Goal: Register for event/course

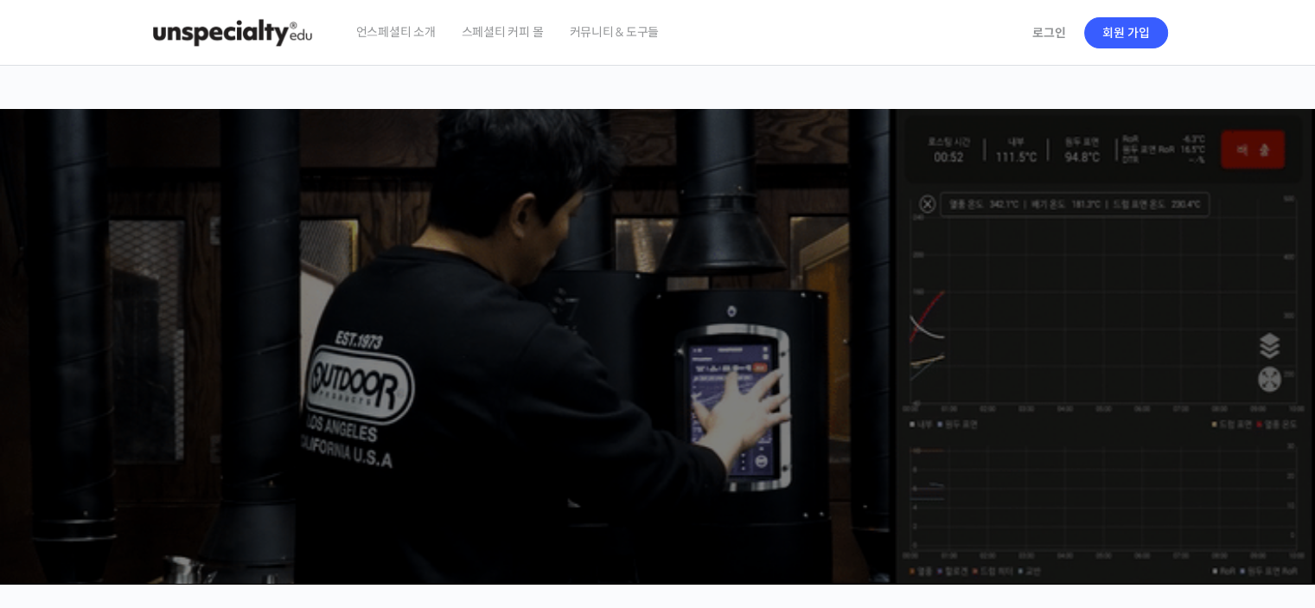
click at [510, 34] on span "스페셜티 커피 몰" at bounding box center [503, 32] width 82 height 66
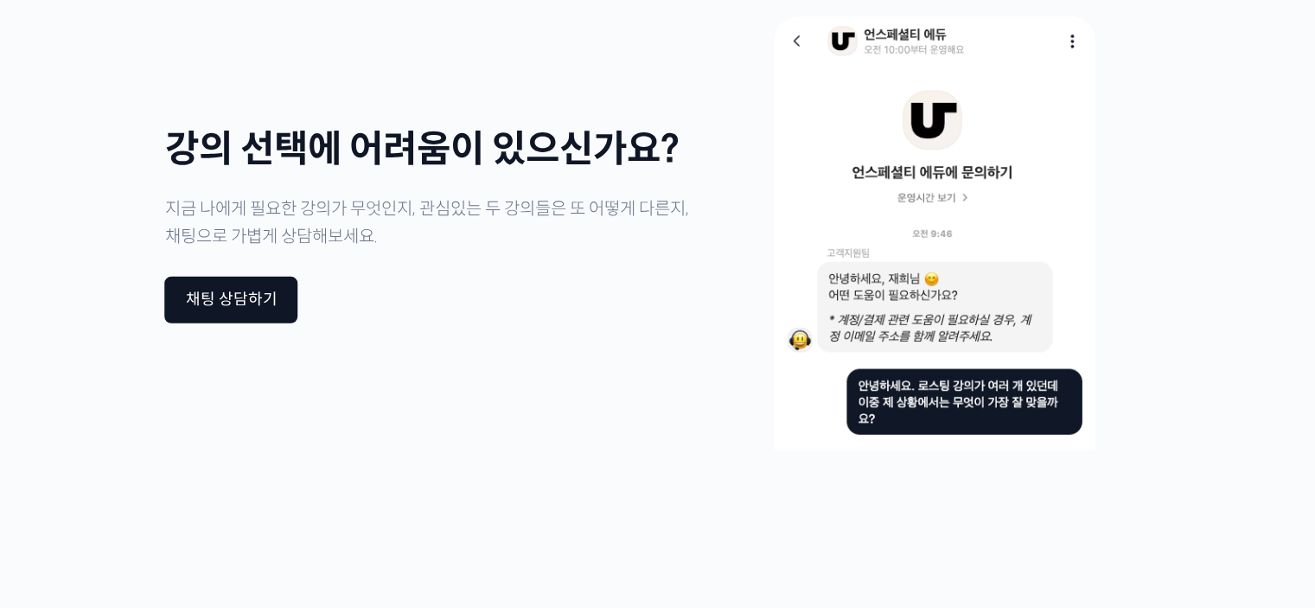
scroll to position [4408, 0]
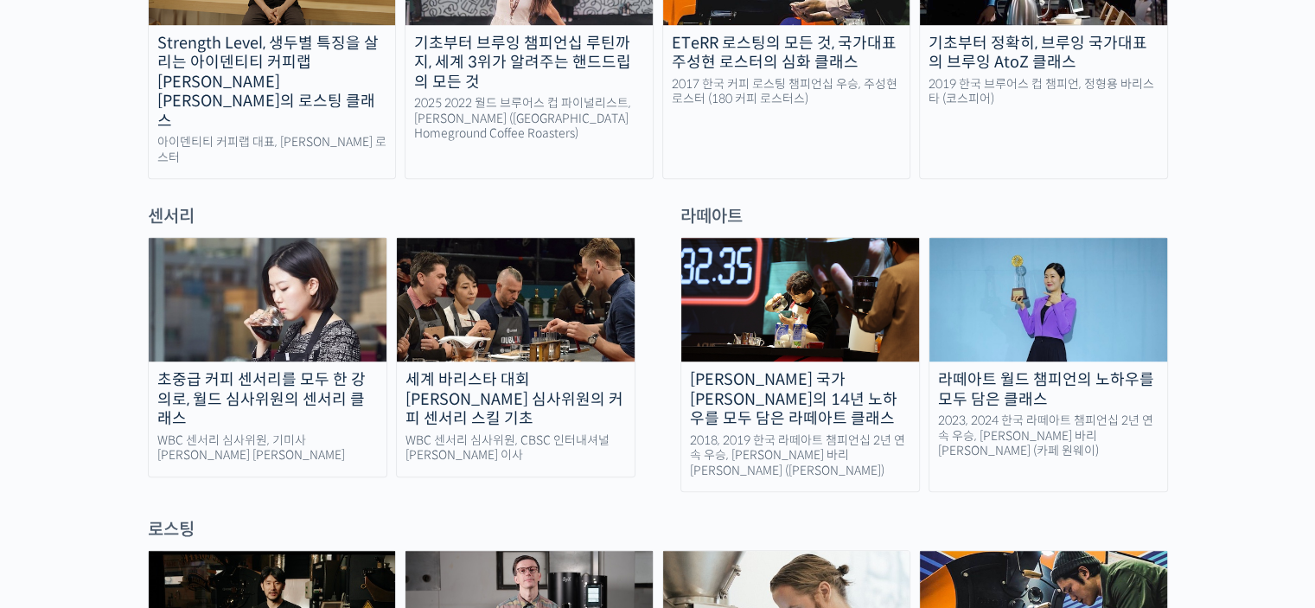
scroll to position [1124, 0]
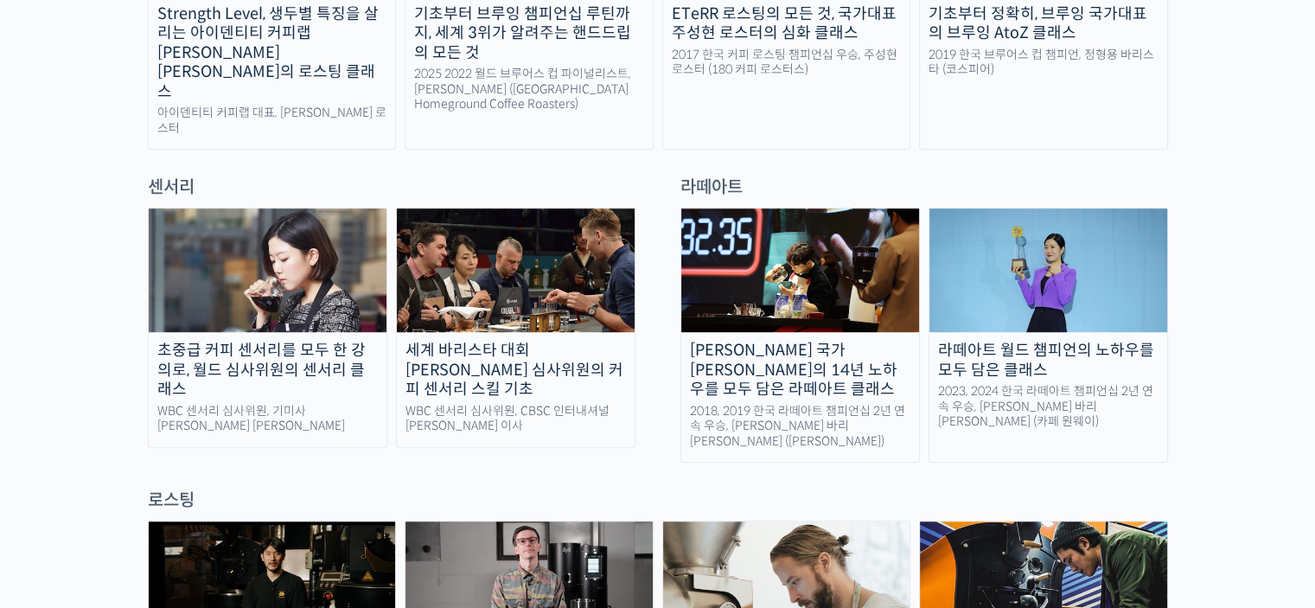
click at [1033, 233] on img at bounding box center [1048, 270] width 238 height 124
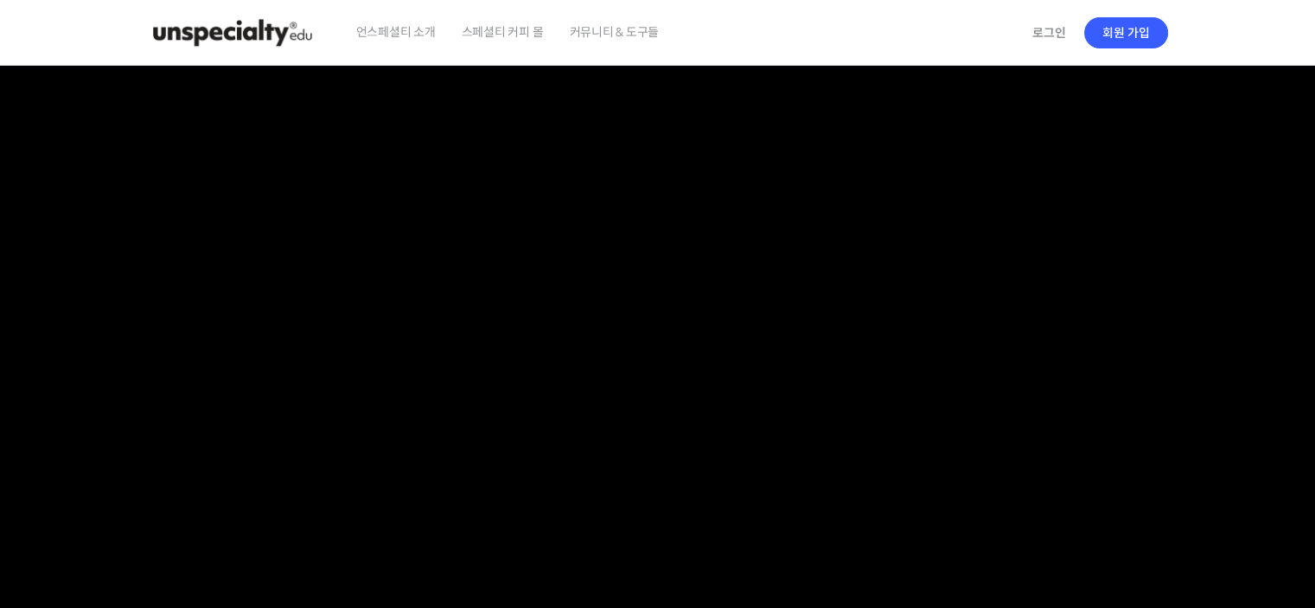
checkbox input "true"
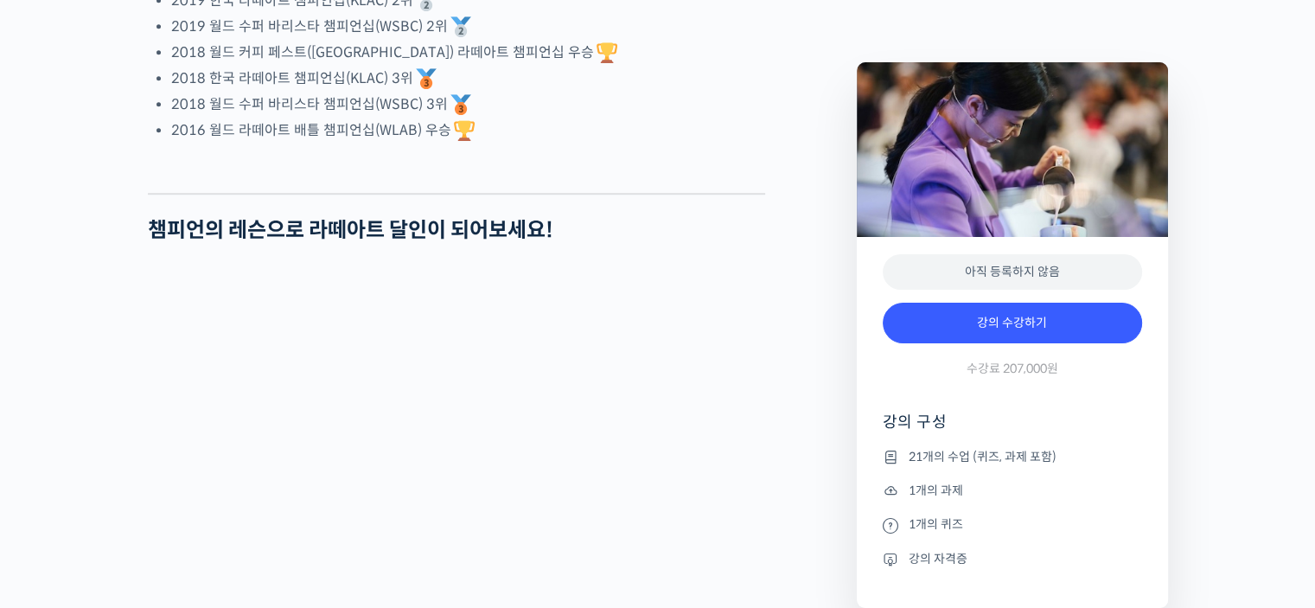
scroll to position [1469, 0]
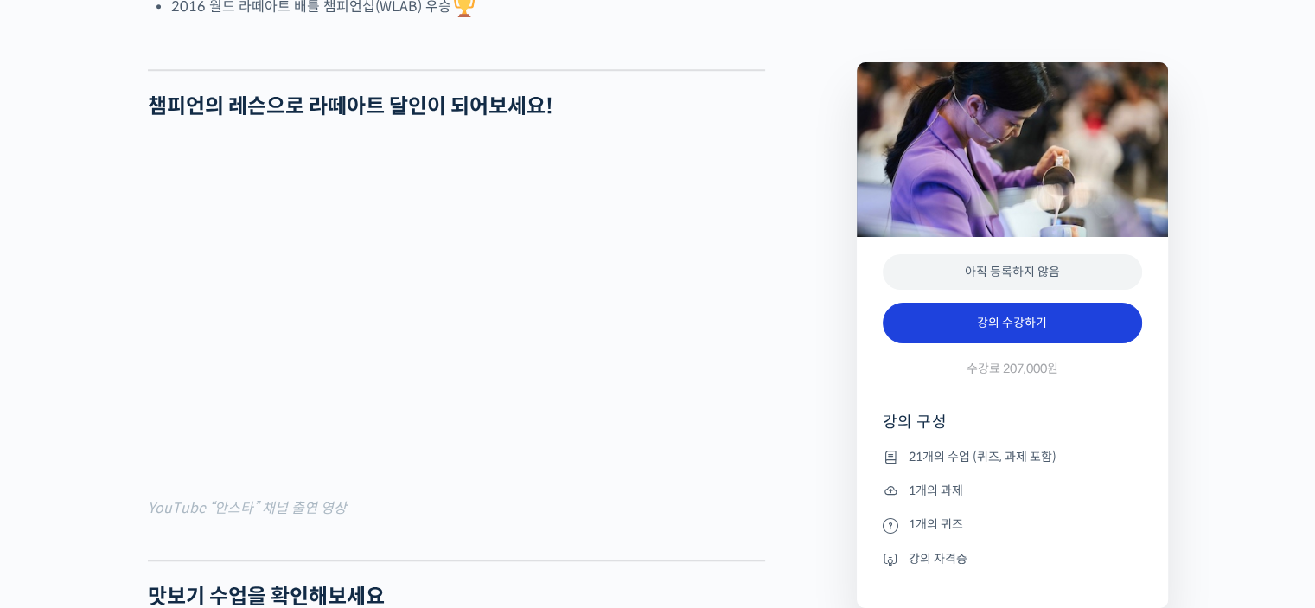
click at [1001, 328] on link "강의 수강하기" at bounding box center [1011, 323] width 259 height 41
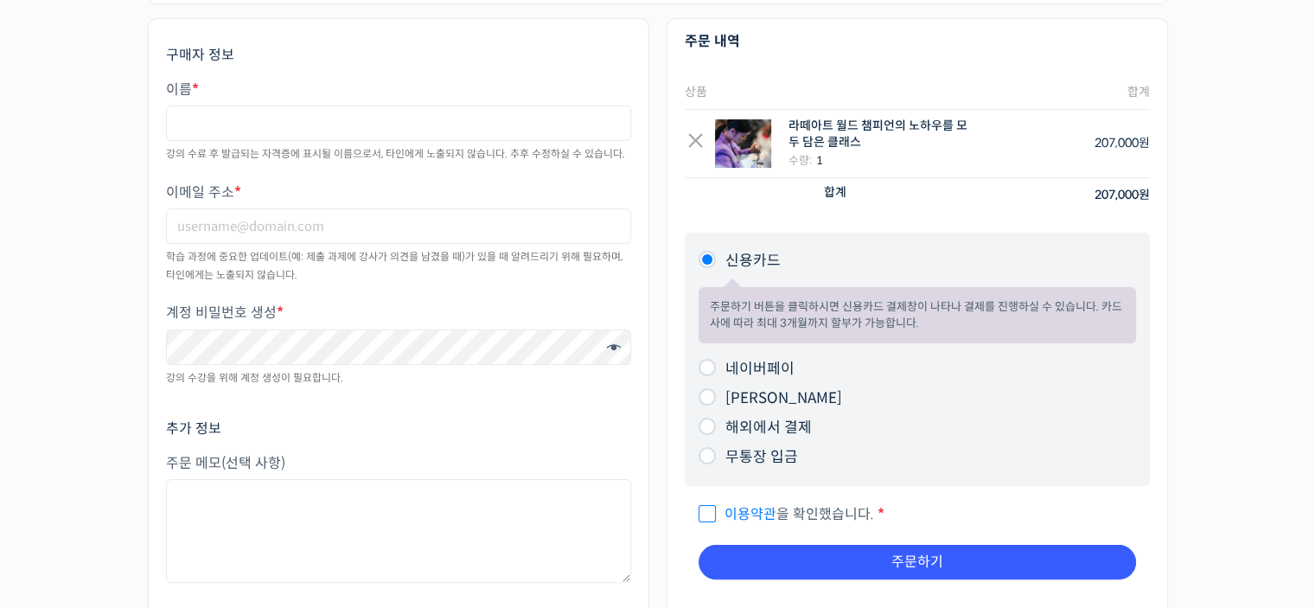
scroll to position [259, 0]
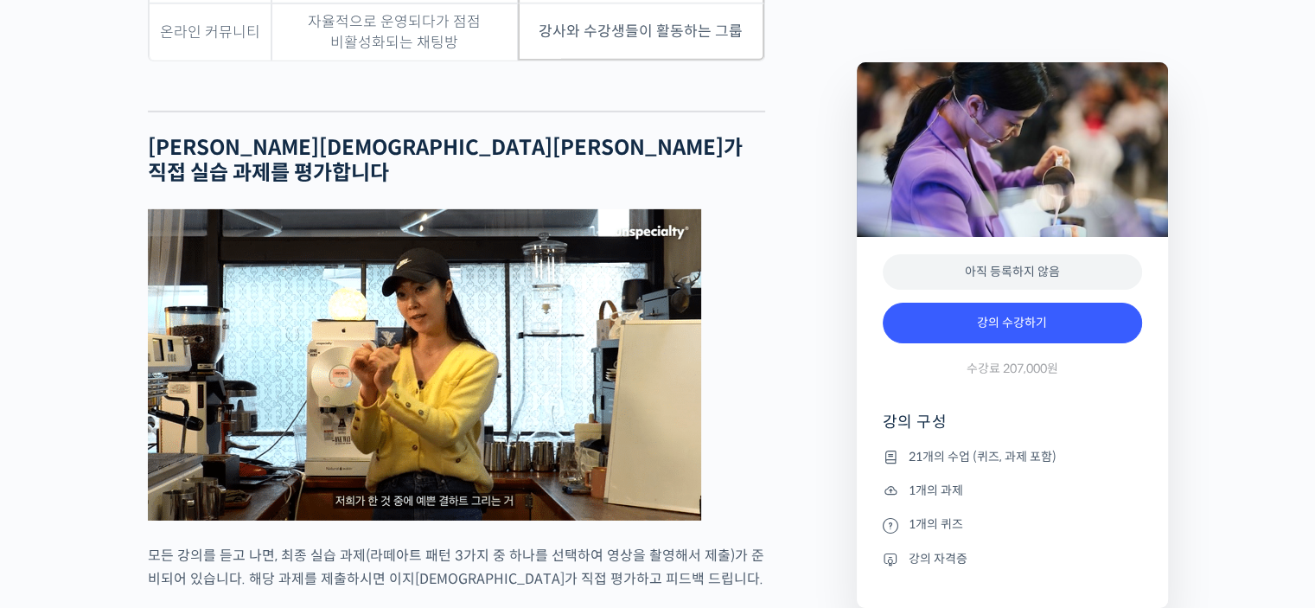
scroll to position [5532, 0]
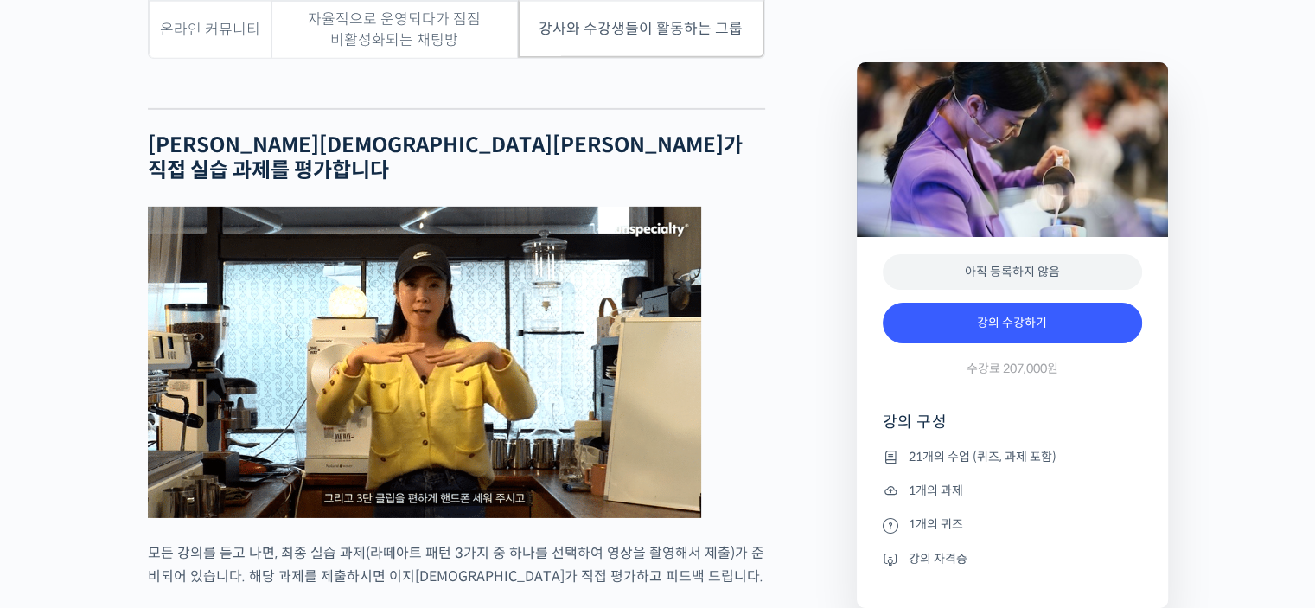
click at [778, 420] on div "이지유 바리스타를 소개합니다! <카페 원웨이> 대표 2025 월드 라떼아트 챔피언십(WLAC) 3위 2025 한국 라떼아트 챔피언십(KLAC)…" at bounding box center [493, 182] width 709 height 10003
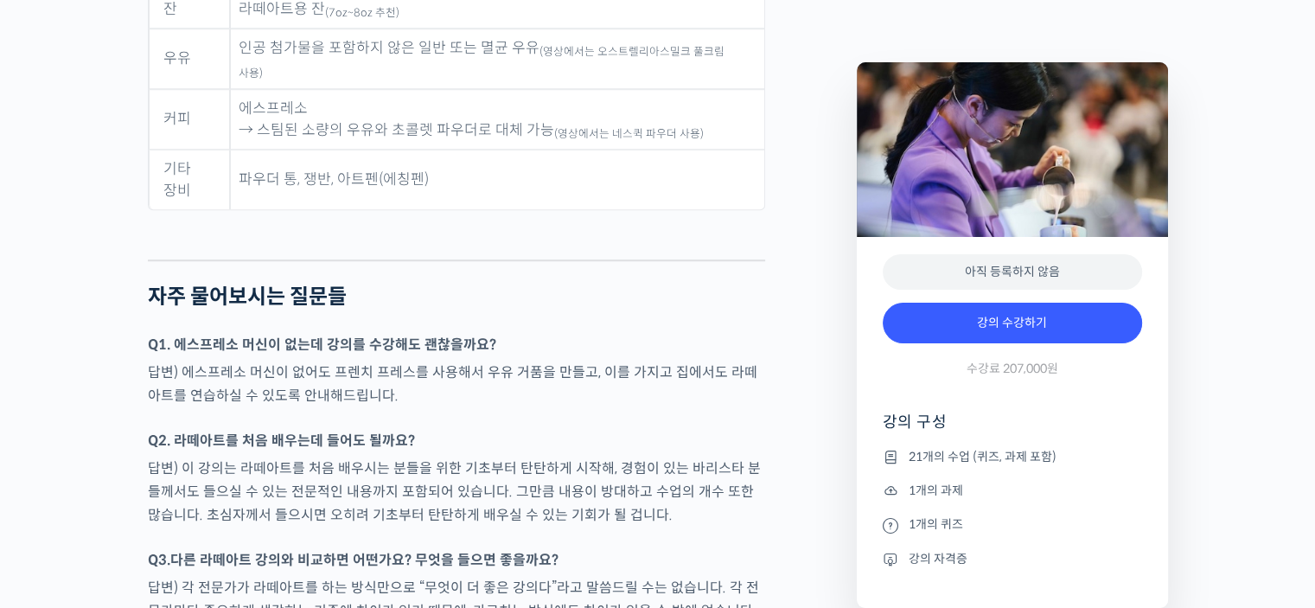
scroll to position [8125, 0]
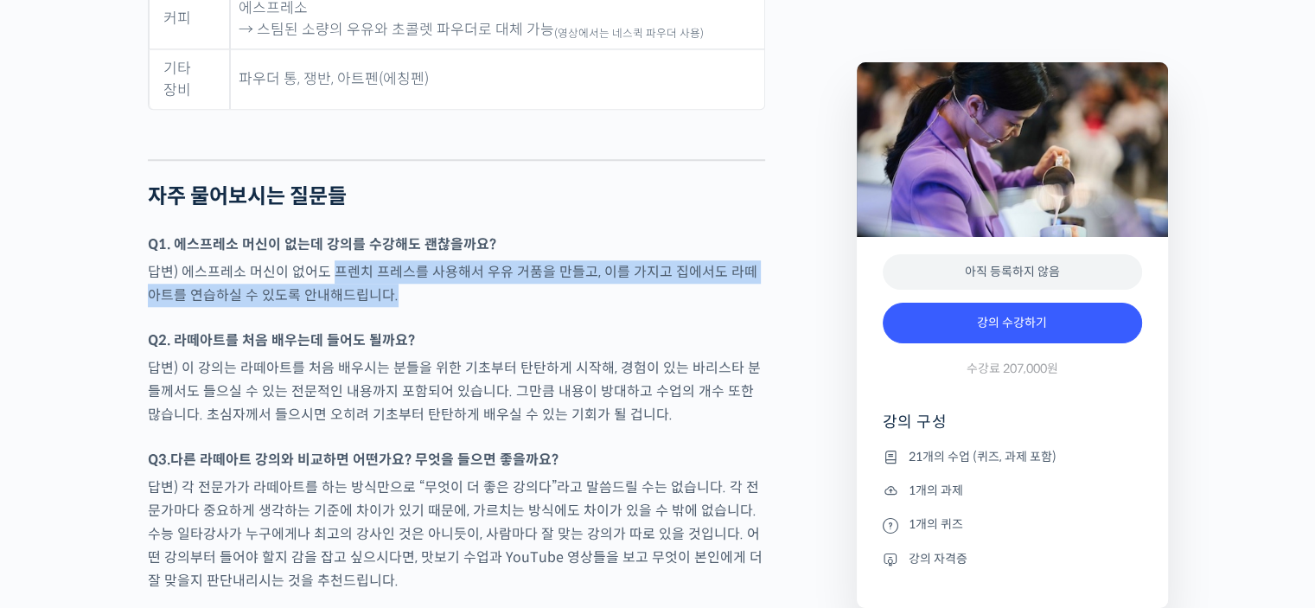
drag, startPoint x: 328, startPoint y: 184, endPoint x: 405, endPoint y: 203, distance: 78.4
click at [405, 260] on p "답변) 에스프레소 머신이 없어도 프렌치 프레스를 사용해서 우유 거품을 만들고, 이를 가지고 집에서도 라떼아트를 연습하실 수 있도록 안내해드립니…" at bounding box center [456, 283] width 617 height 47
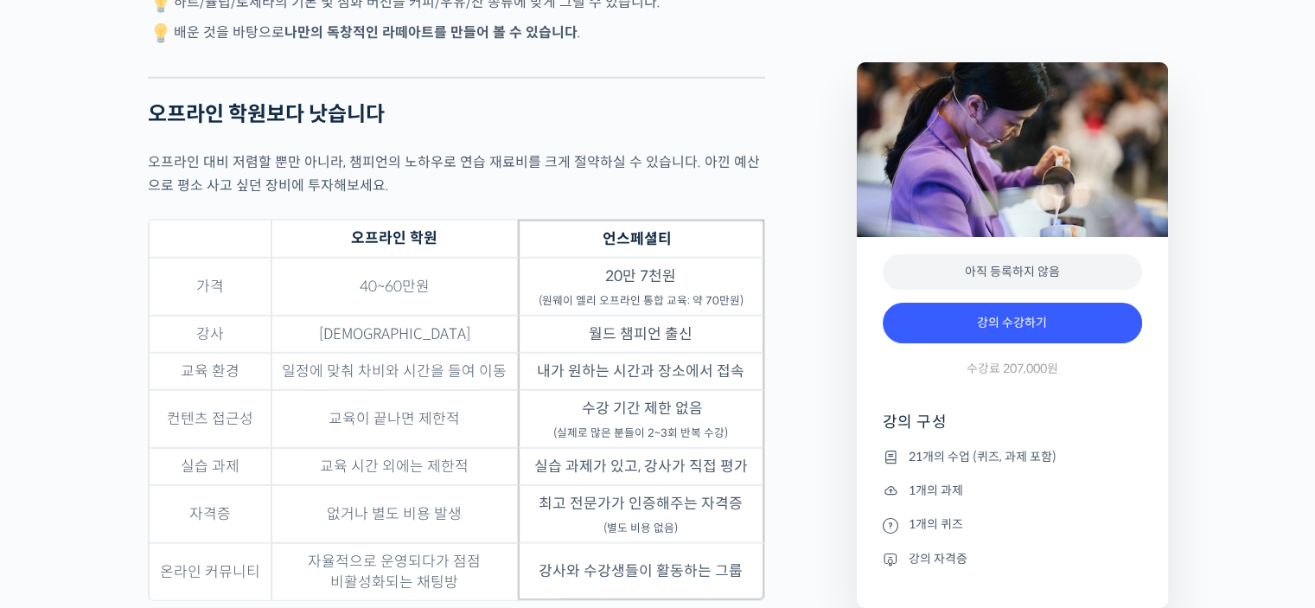
scroll to position [5019, 0]
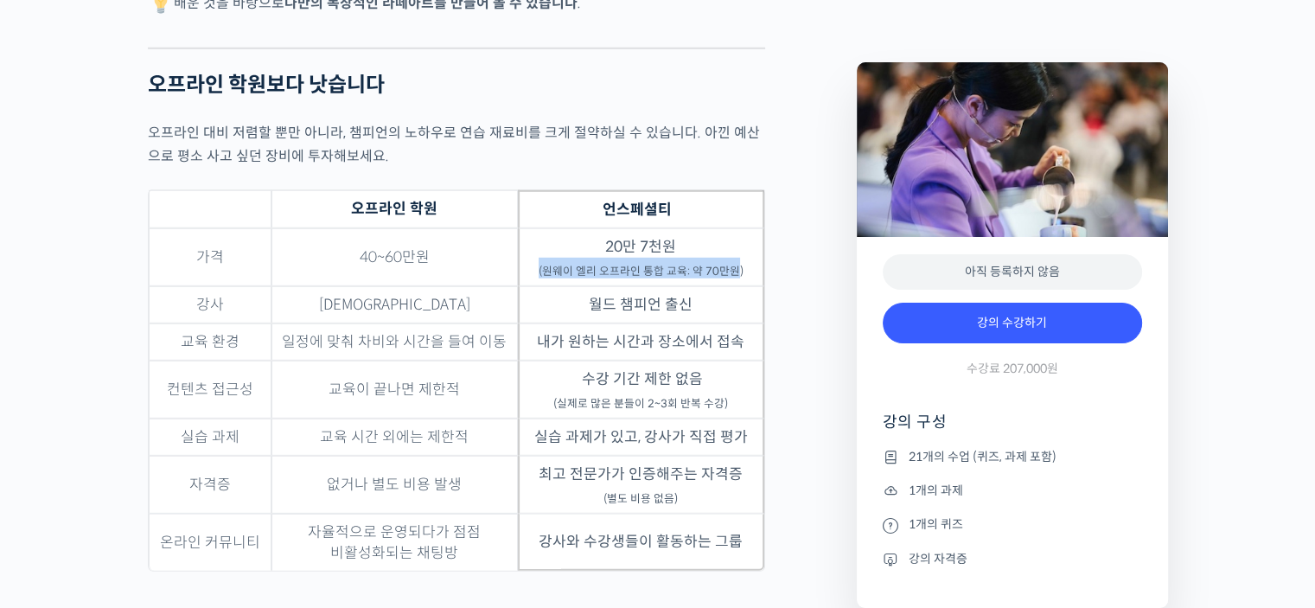
drag, startPoint x: 538, startPoint y: 286, endPoint x: 734, endPoint y: 286, distance: 195.3
click at [734, 286] on td "20만 7천원 (원웨이 엘리 오프라인 통합 교육: 약 70만원)" at bounding box center [641, 257] width 246 height 58
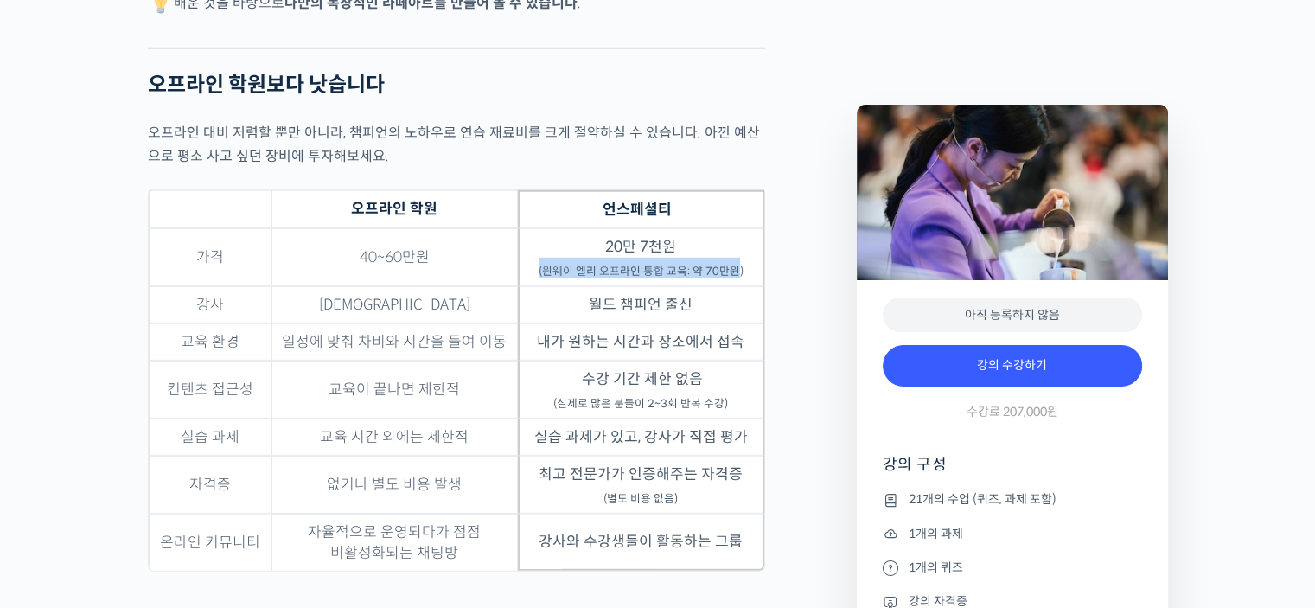
click at [719, 278] on sub "(원웨이 엘리 오프라인 통합 교육: 약 70만원)" at bounding box center [640, 271] width 205 height 14
drag, startPoint x: 601, startPoint y: 255, endPoint x: 761, endPoint y: 293, distance: 165.2
click at [761, 286] on td "20만 7천원 (원웨이 엘리 오프라인 통합 교육: 약 70만원)" at bounding box center [641, 257] width 246 height 58
click at [726, 322] on td "월드 챔피언 출신" at bounding box center [641, 304] width 246 height 37
drag, startPoint x: 583, startPoint y: 315, endPoint x: 700, endPoint y: 314, distance: 116.7
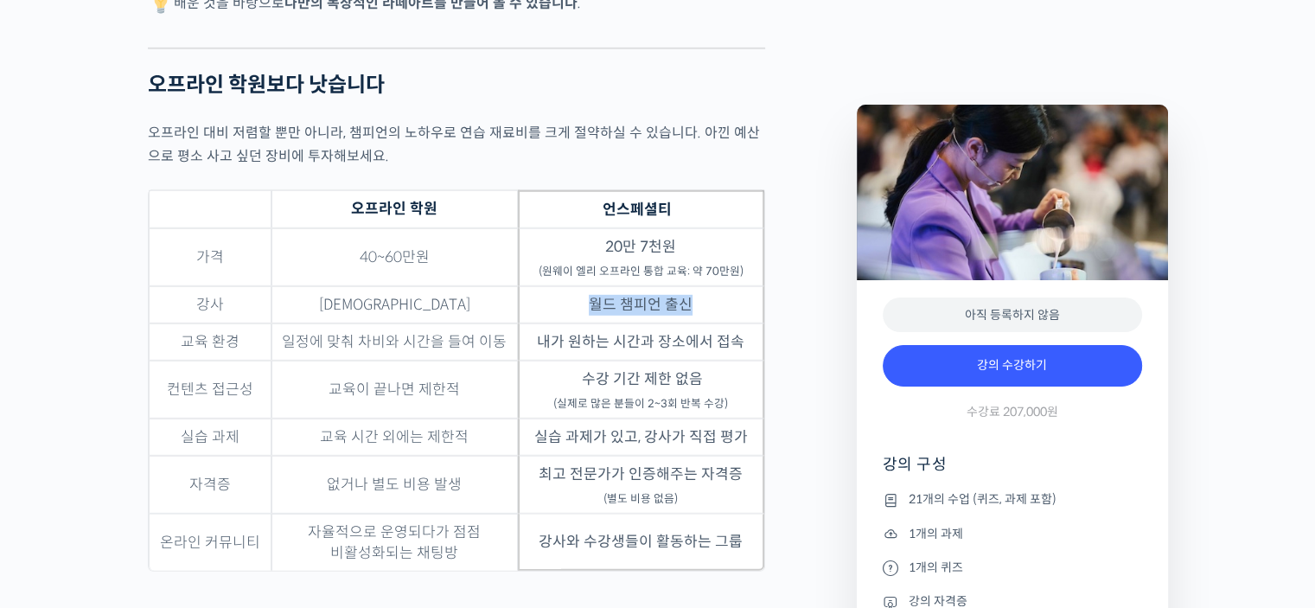
click at [700, 314] on td "월드 챔피언 출신" at bounding box center [641, 304] width 246 height 37
click at [666, 353] on td "내가 원하는 시간과 장소에서 접속" at bounding box center [641, 341] width 246 height 37
drag, startPoint x: 543, startPoint y: 351, endPoint x: 764, endPoint y: 351, distance: 221.3
click at [764, 351] on table "오프라인 학원 언스페셜티 가격 40~60만원 20만 7천원 (원웨이 엘리 오프라인 통합 교육: 약 70만원) 강사 복불복 월드 챔피언 출신 교…" at bounding box center [456, 380] width 617 height 382
click at [718, 379] on td "수강 기간 제한 없음 (실제로 많은 분들이 2~3회 반복 수강)" at bounding box center [641, 389] width 246 height 58
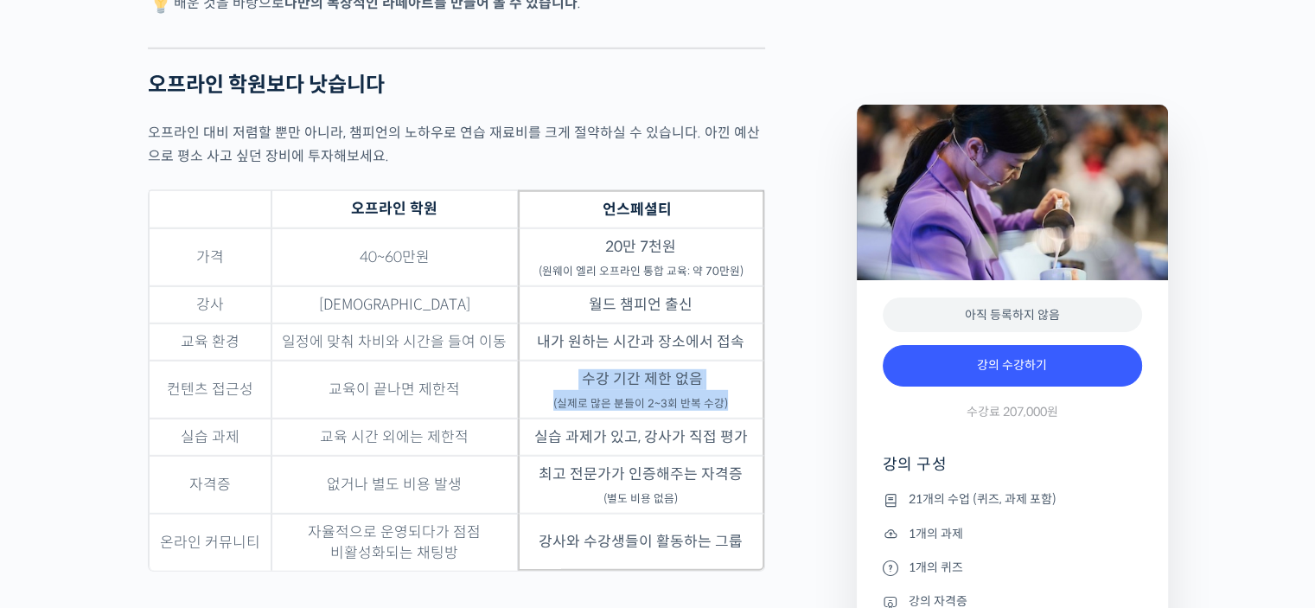
drag, startPoint x: 574, startPoint y: 391, endPoint x: 750, endPoint y: 409, distance: 177.3
click at [750, 409] on td "수강 기간 제한 없음 (실제로 많은 분들이 2~3회 반복 수강)" at bounding box center [641, 389] width 246 height 58
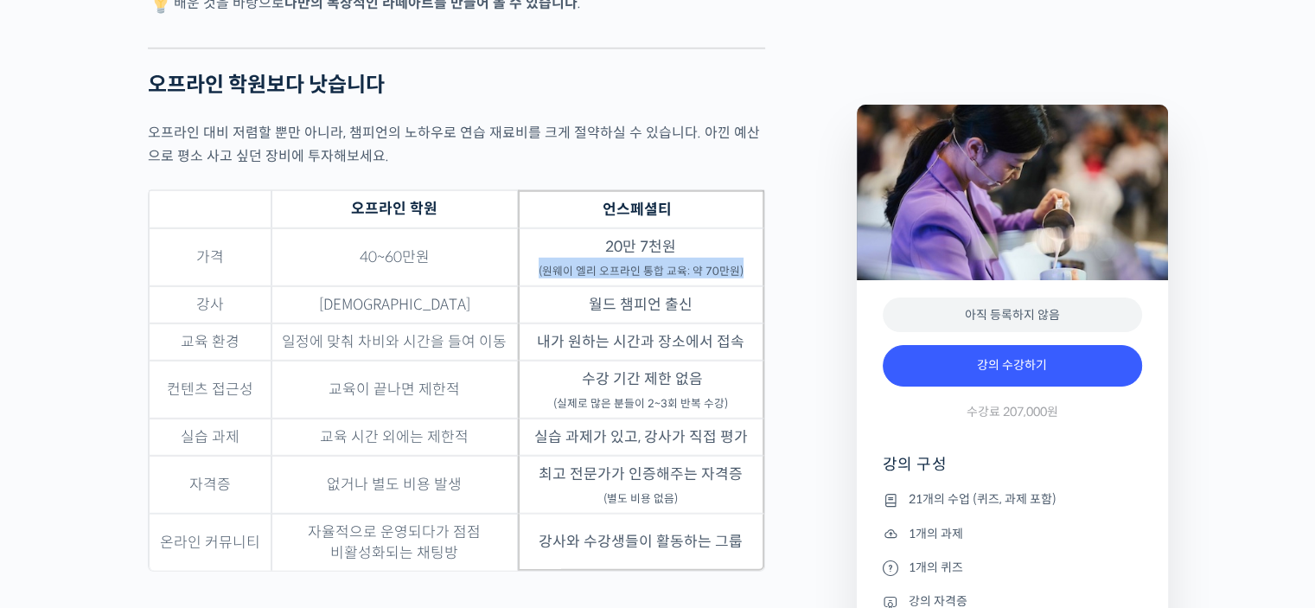
drag, startPoint x: 541, startPoint y: 282, endPoint x: 746, endPoint y: 284, distance: 204.9
click at [746, 284] on td "20만 7천원 (원웨이 엘리 오프라인 통합 교육: 약 70만원)" at bounding box center [641, 257] width 246 height 58
click at [717, 278] on sub "(원웨이 엘리 오프라인 통합 교육: 약 70만원)" at bounding box center [640, 271] width 205 height 14
